Goal: Complete application form

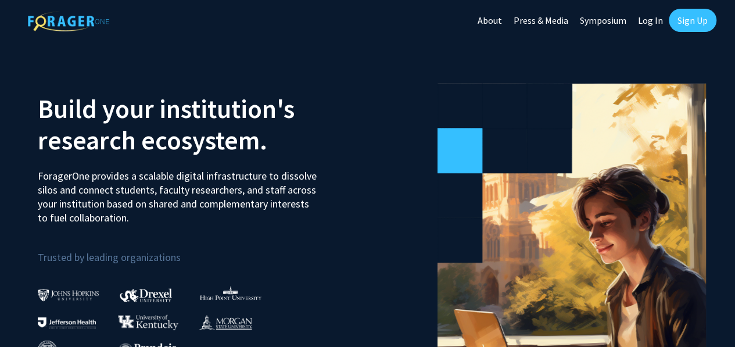
click at [647, 20] on link "Log In" at bounding box center [650, 20] width 37 height 41
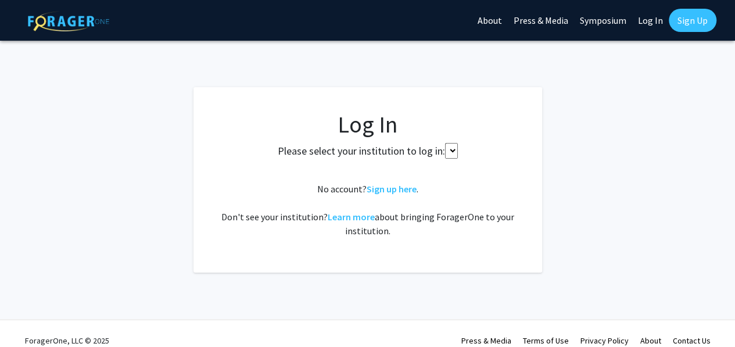
select select
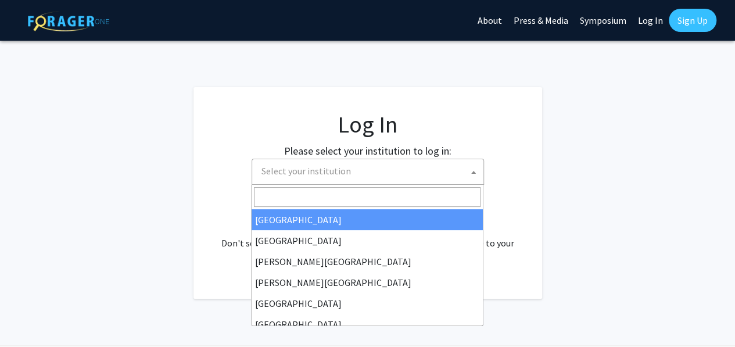
click at [382, 176] on span "Select your institution" at bounding box center [370, 171] width 227 height 24
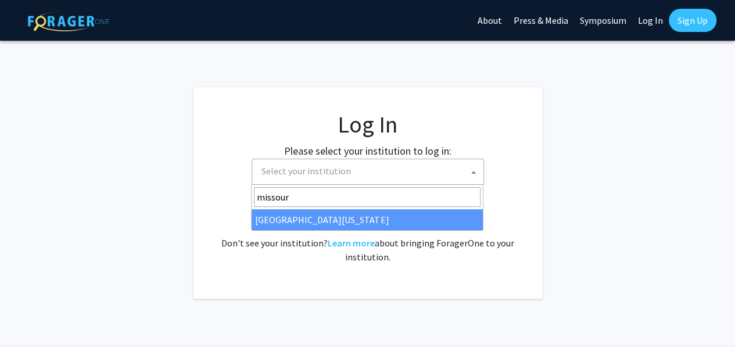
type input "missour"
select select "33"
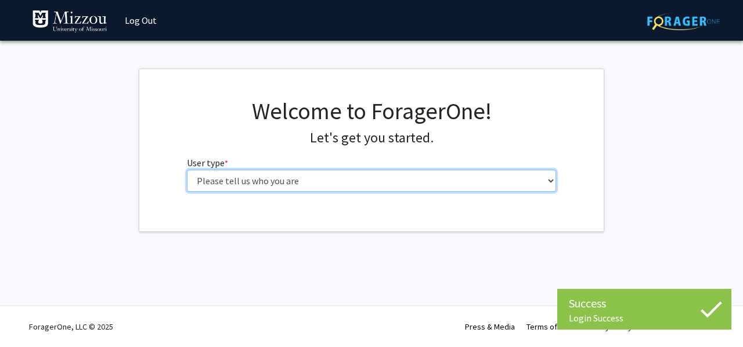
click at [375, 185] on select "Please tell us who you are Undergraduate Student Master's Student Doctoral Cand…" at bounding box center [372, 181] width 370 height 22
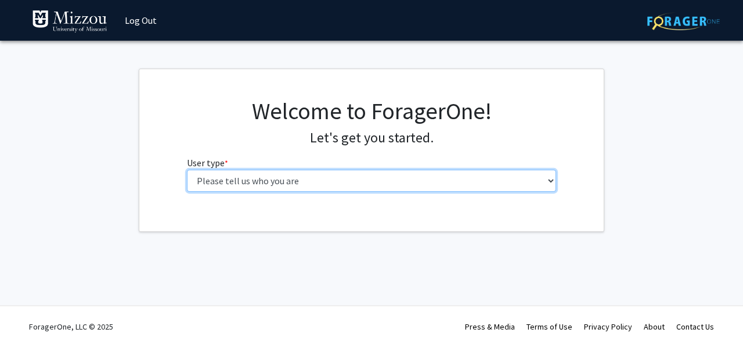
select select "5: faculty"
click at [187, 170] on select "Please tell us who you are Undergraduate Student Master's Student Doctoral Cand…" at bounding box center [372, 181] width 370 height 22
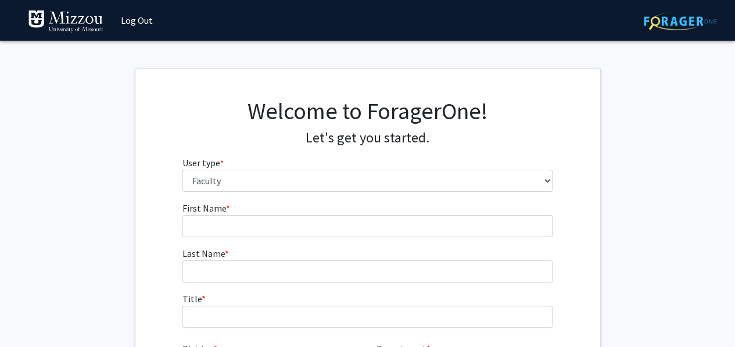
click at [229, 236] on form "First Name * required Last Name * required Title * required Division * × × Depa…" at bounding box center [367, 309] width 370 height 216
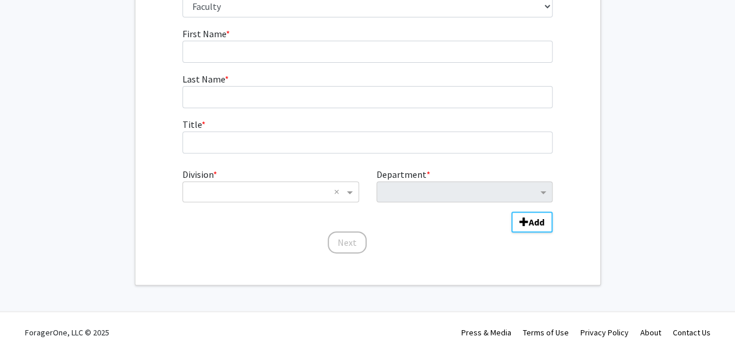
scroll to position [116, 0]
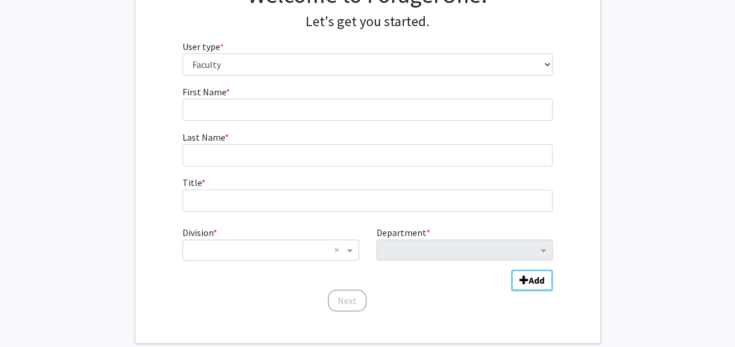
click at [212, 132] on span "Last Name" at bounding box center [203, 137] width 42 height 12
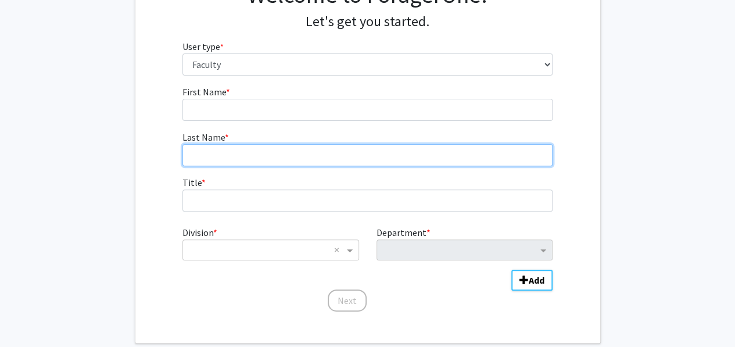
click at [212, 144] on input "Last Name * required" at bounding box center [367, 155] width 370 height 22
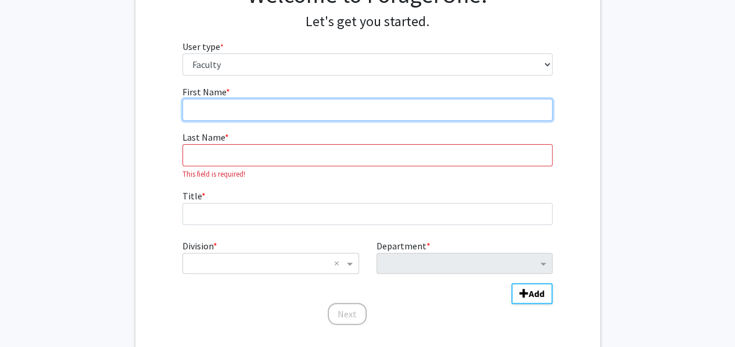
click at [213, 113] on input "First Name * required" at bounding box center [367, 110] width 370 height 22
type input "LATIFFAH"
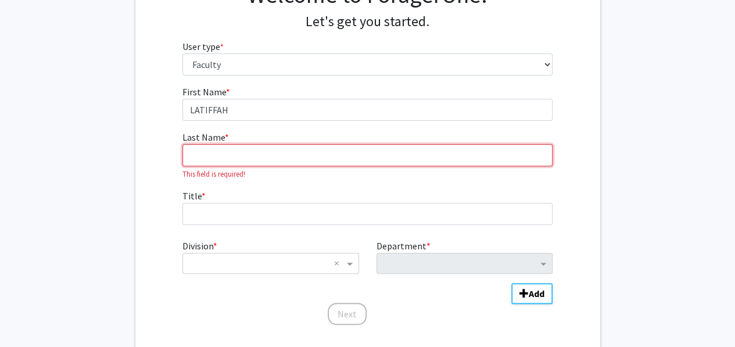
click at [198, 163] on input "Last Name * required" at bounding box center [367, 155] width 370 height 22
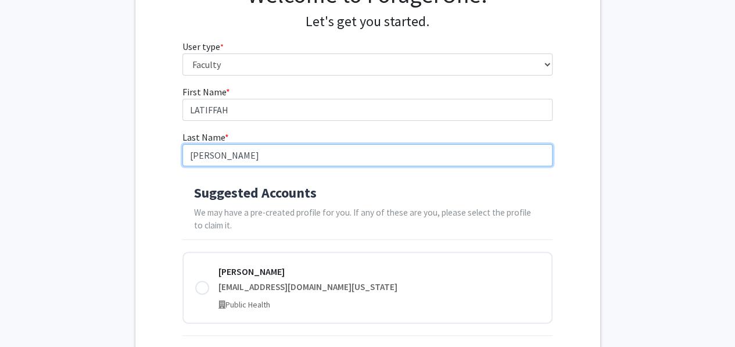
scroll to position [174, 0]
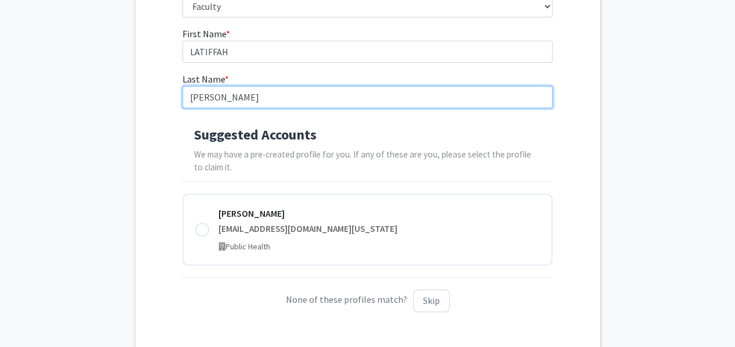
type input "HASSAN"
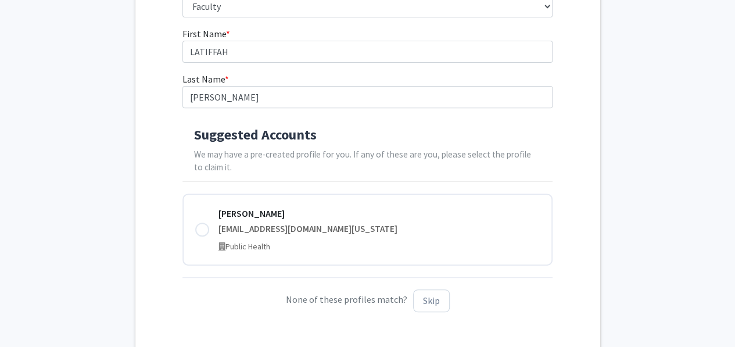
click at [242, 228] on div "latiffahhassan@health.missouri.edu" at bounding box center [378, 228] width 321 height 13
type input "Latiffah"
type input "Hassan"
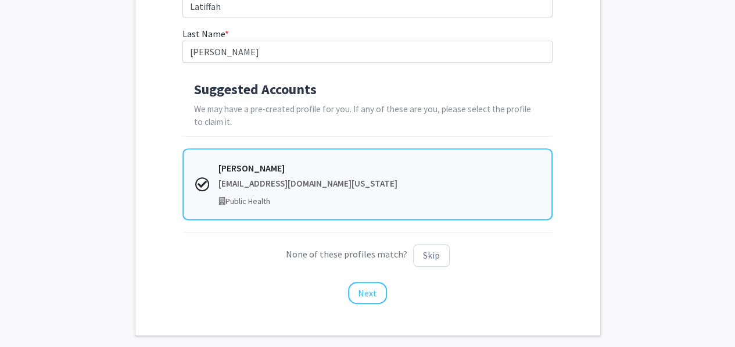
scroll to position [274, 0]
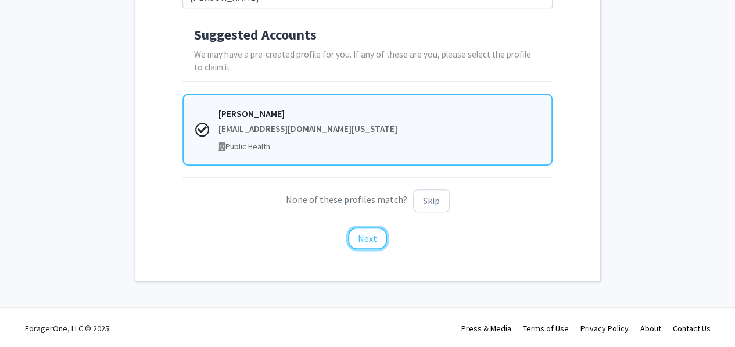
click at [378, 239] on button "Next" at bounding box center [367, 238] width 39 height 22
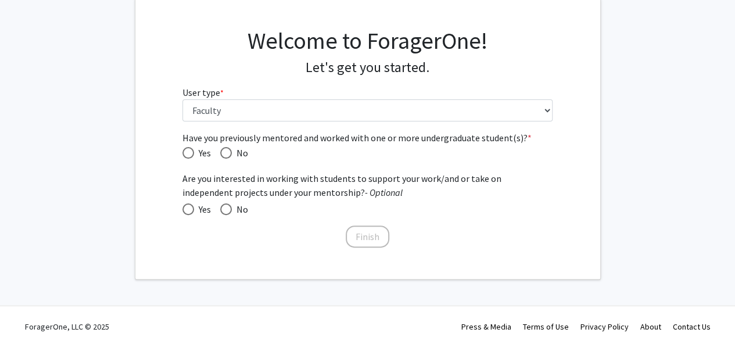
scroll to position [0, 0]
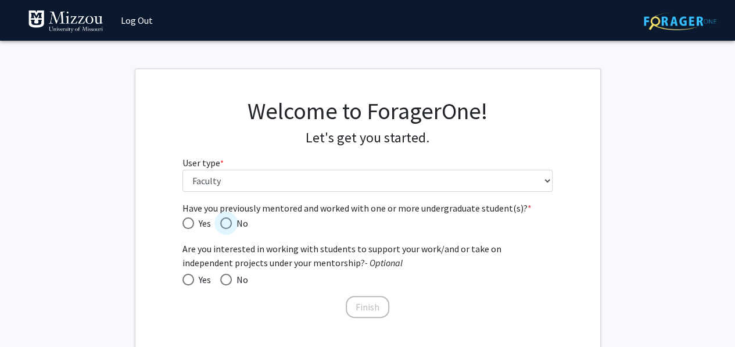
click at [227, 222] on span "Have you previously mentored and worked with one or more undergraduate student(…" at bounding box center [226, 223] width 12 height 12
click at [227, 222] on input "No" at bounding box center [226, 223] width 12 height 12
radio input "true"
click at [227, 279] on span at bounding box center [226, 280] width 12 height 12
click at [227, 279] on input "No" at bounding box center [226, 280] width 12 height 12
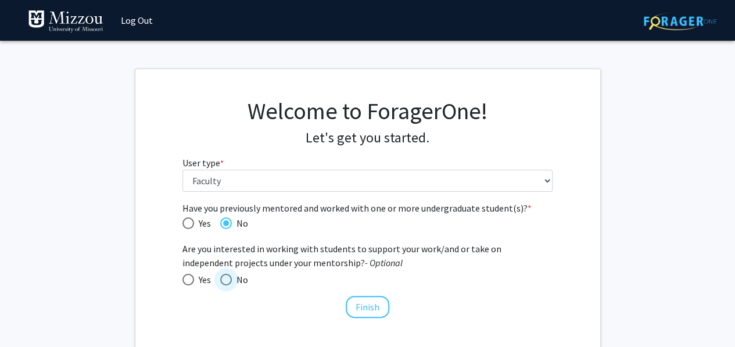
radio input "true"
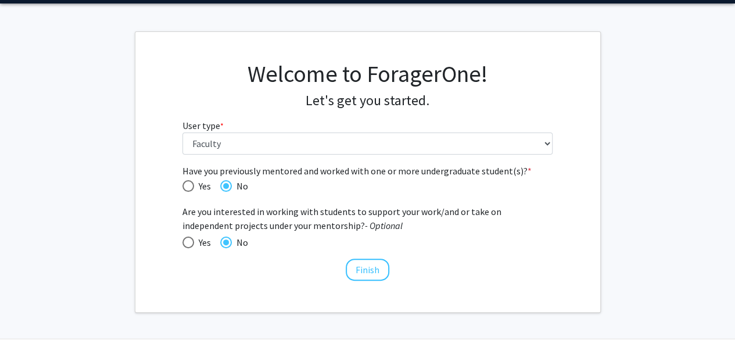
scroll to position [69, 0]
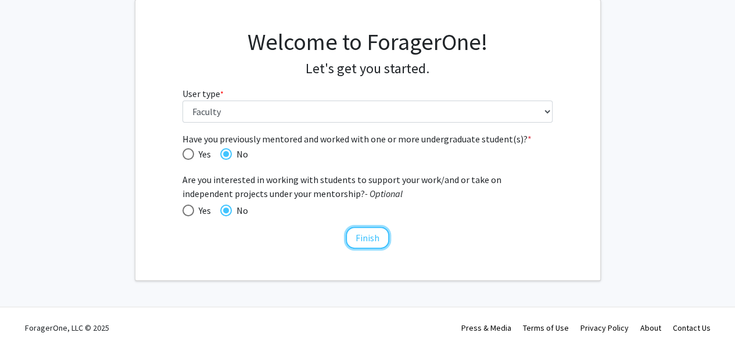
drag, startPoint x: 360, startPoint y: 241, endPoint x: 381, endPoint y: 246, distance: 22.0
click at [361, 242] on button "Finish" at bounding box center [368, 238] width 44 height 22
